Goal: Navigation & Orientation: Find specific page/section

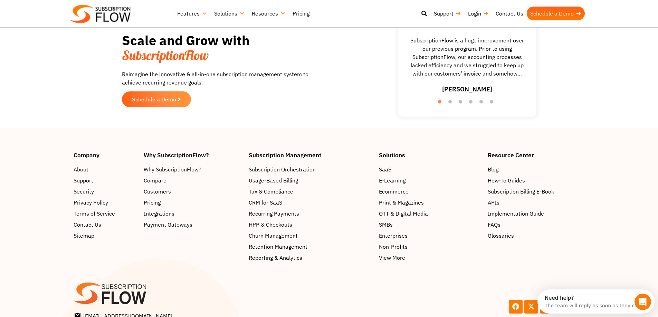
scroll to position [725, 0]
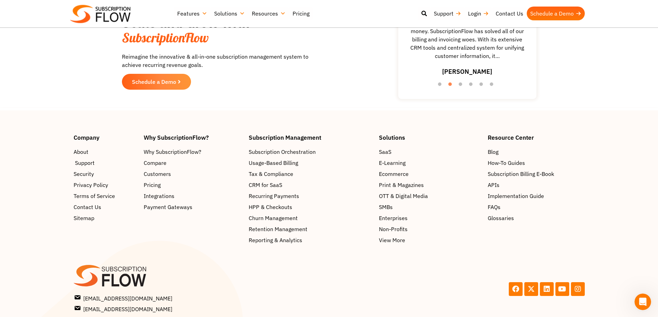
click at [84, 167] on span "Support" at bounding box center [85, 163] width 20 height 8
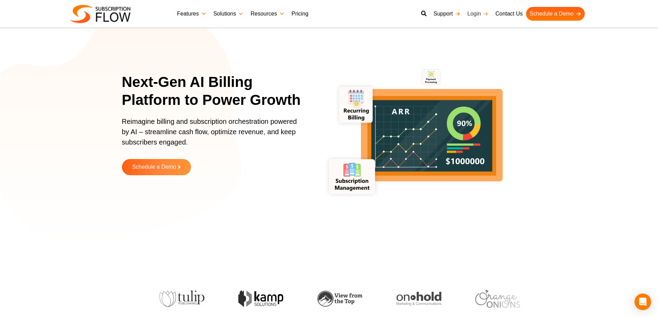
click at [473, 11] on link "Login" at bounding box center [478, 14] width 28 height 14
